Goal: Transaction & Acquisition: Download file/media

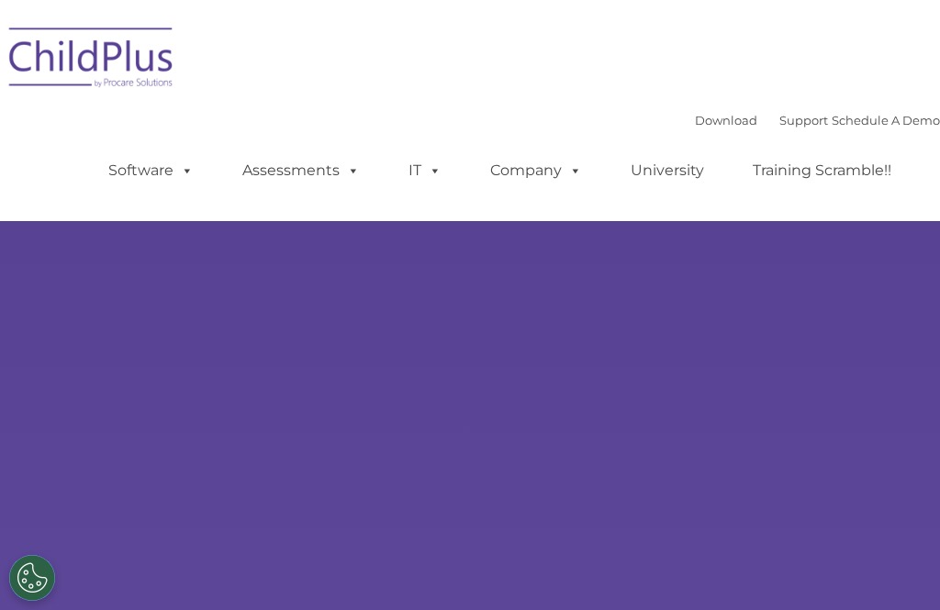
select select "MEDIUM"
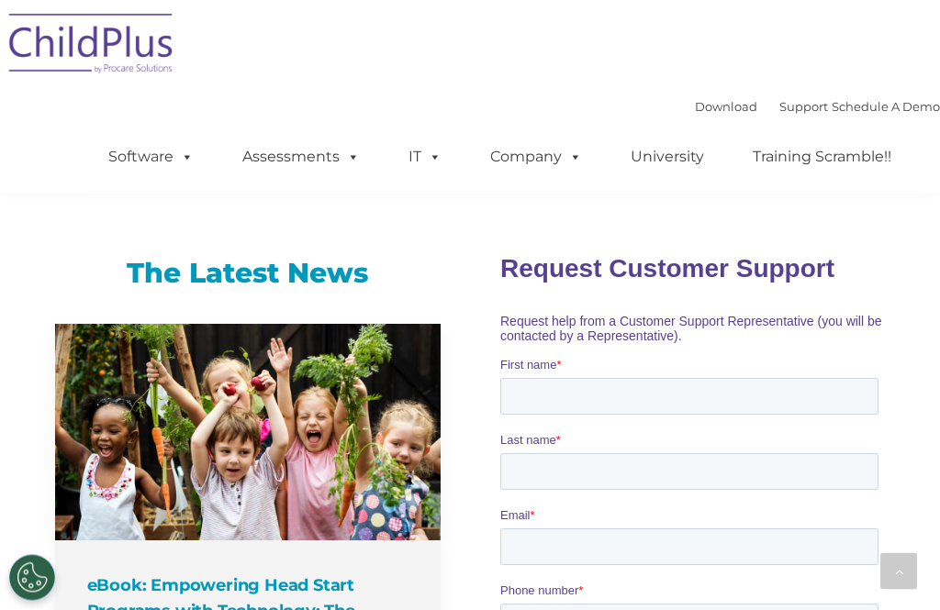
scroll to position [1189, 0]
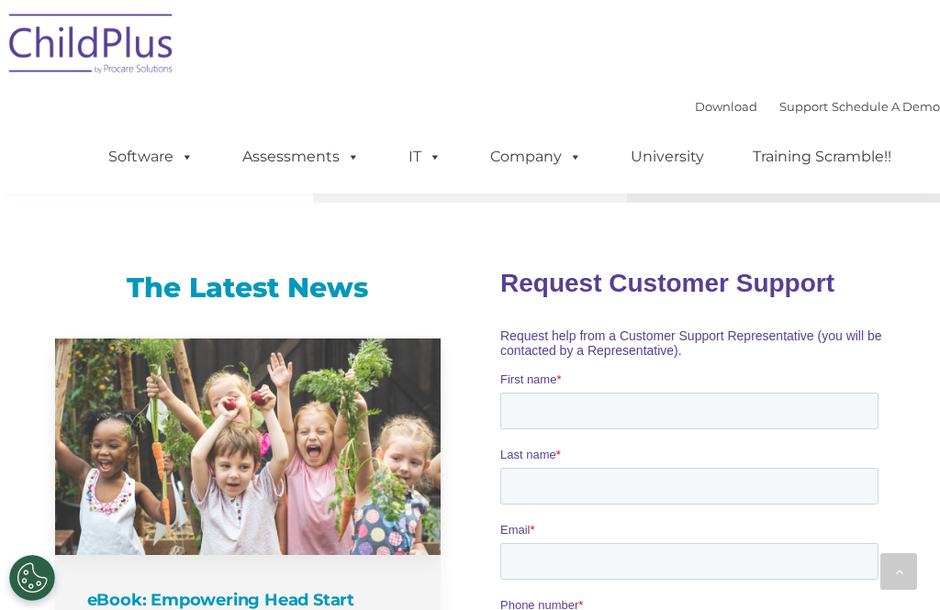
click at [301, 339] on link at bounding box center [247, 447] width 385 height 217
click at [293, 340] on link at bounding box center [247, 447] width 385 height 217
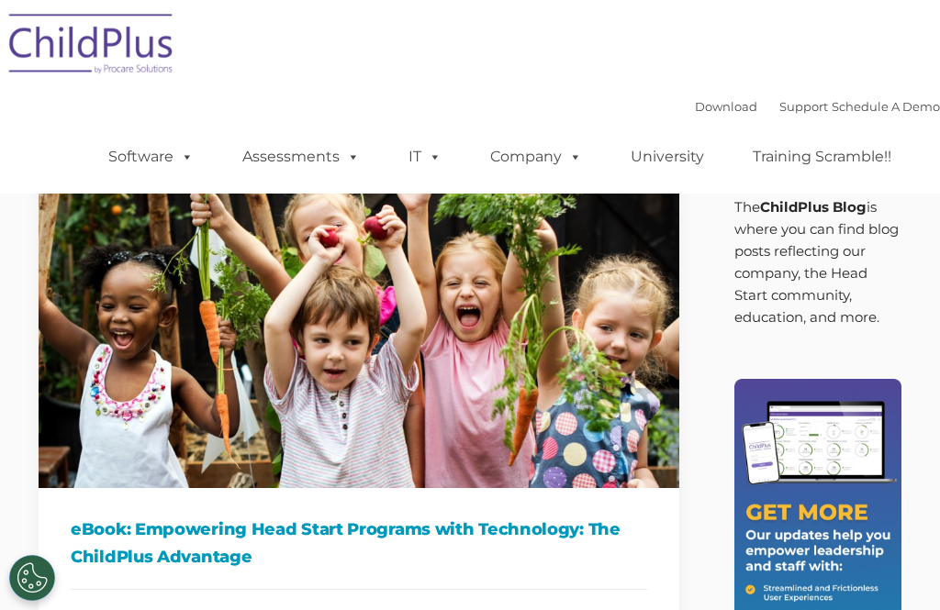
click at [710, 101] on link "Download" at bounding box center [726, 106] width 62 height 15
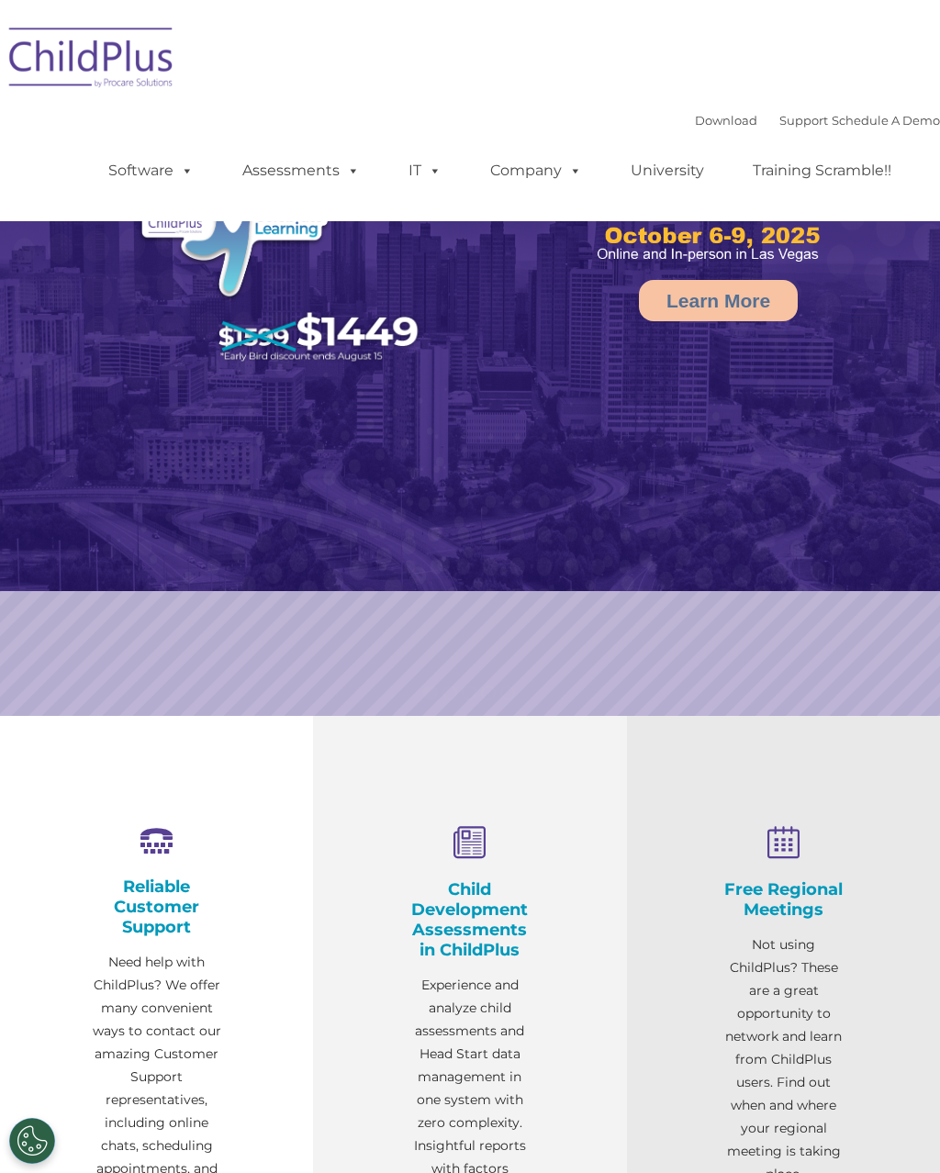
select select "MEDIUM"
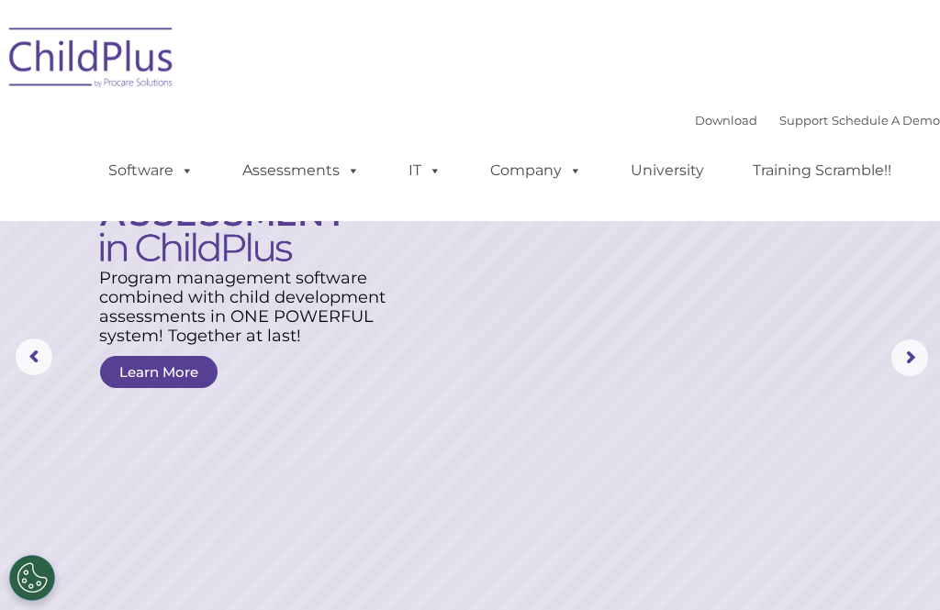
click at [601, 4] on nav "Download Support | Schedule A Demo  MENU MENU Software ChildPlus: The original…" at bounding box center [470, 110] width 940 height 221
click at [695, 140] on ul "Software ChildPlus: The original and most widely-used Head Start data managemen…" at bounding box center [506, 170] width 868 height 73
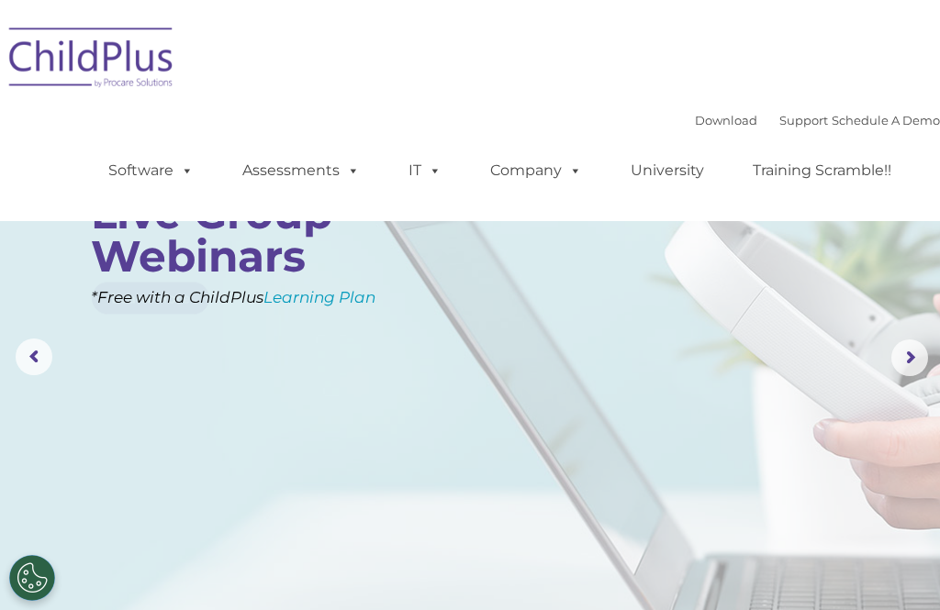
click at [714, 126] on link "Download" at bounding box center [726, 120] width 62 height 15
